Goal: Transaction & Acquisition: Purchase product/service

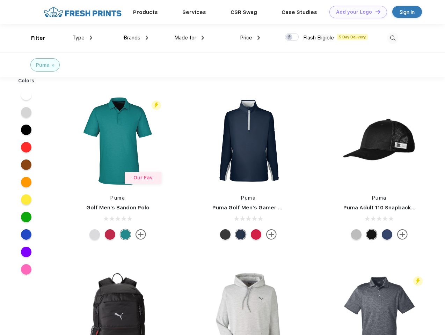
click at [356, 12] on link "Add your Logo Design Tool" at bounding box center [358, 12] width 58 height 12
click at [0, 0] on div "Design Tool" at bounding box center [0, 0] width 0 height 0
click at [375, 12] on link "Add your Logo Design Tool" at bounding box center [358, 12] width 58 height 12
click at [34, 38] on div "Filter" at bounding box center [38, 38] width 14 height 8
click at [82, 38] on span "Type" at bounding box center [78, 38] width 12 height 6
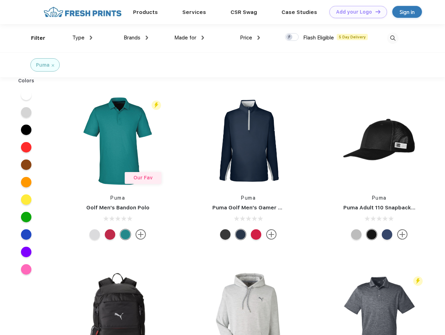
click at [136, 38] on span "Brands" at bounding box center [132, 38] width 17 height 6
click at [189, 38] on span "Made for" at bounding box center [185, 38] width 22 height 6
click at [250, 38] on span "Price" at bounding box center [246, 38] width 12 height 6
click at [292, 37] on div at bounding box center [292, 37] width 14 height 8
click at [290, 37] on input "checkbox" at bounding box center [287, 35] width 5 height 5
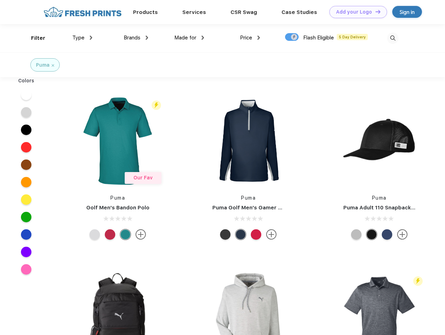
click at [393, 38] on img at bounding box center [393, 38] width 12 height 12
